Goal: Navigation & Orientation: Go to known website

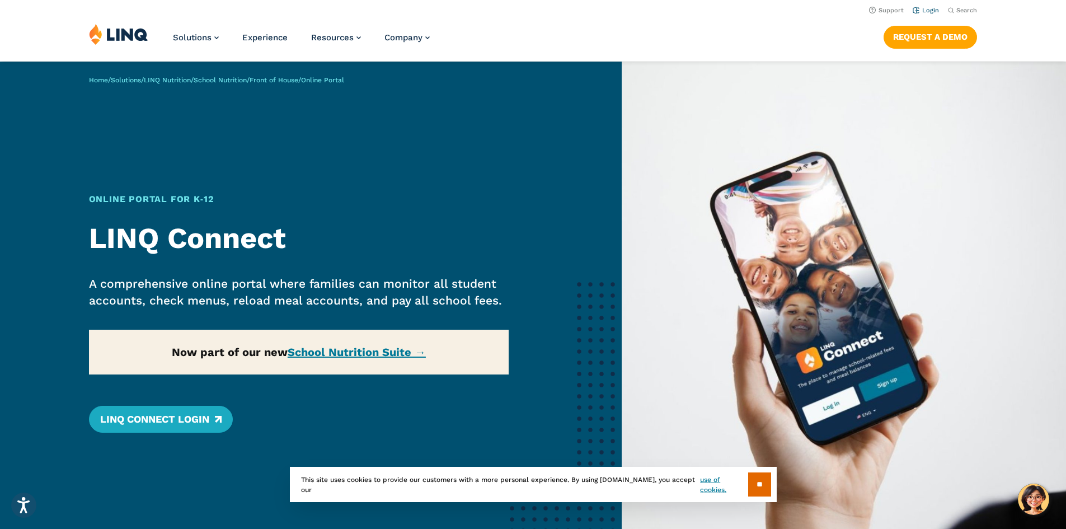
click at [924, 10] on link "Login" at bounding box center [925, 10] width 26 height 7
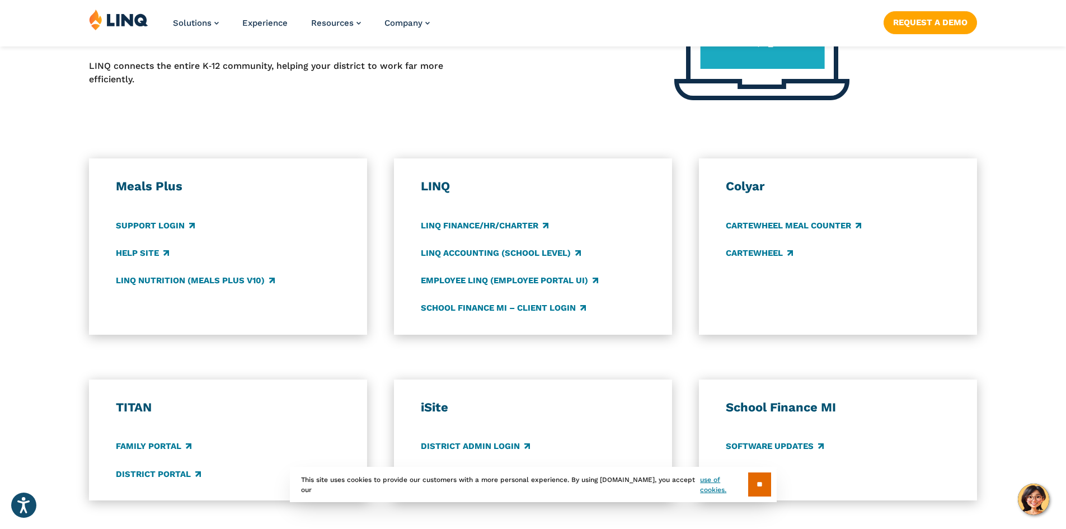
scroll to position [514, 0]
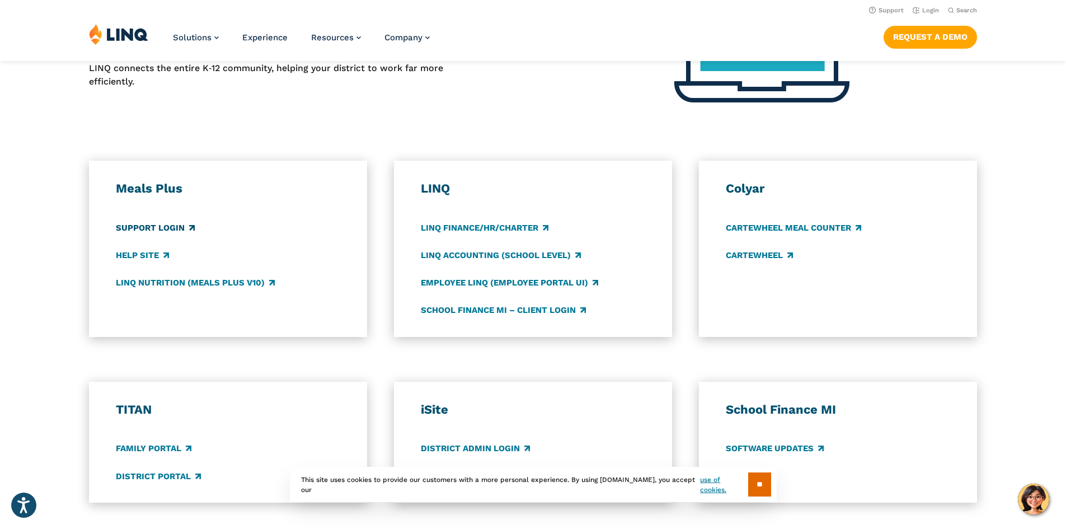
click at [166, 226] on link "Support Login" at bounding box center [155, 228] width 79 height 12
